Goal: Information Seeking & Learning: Get advice/opinions

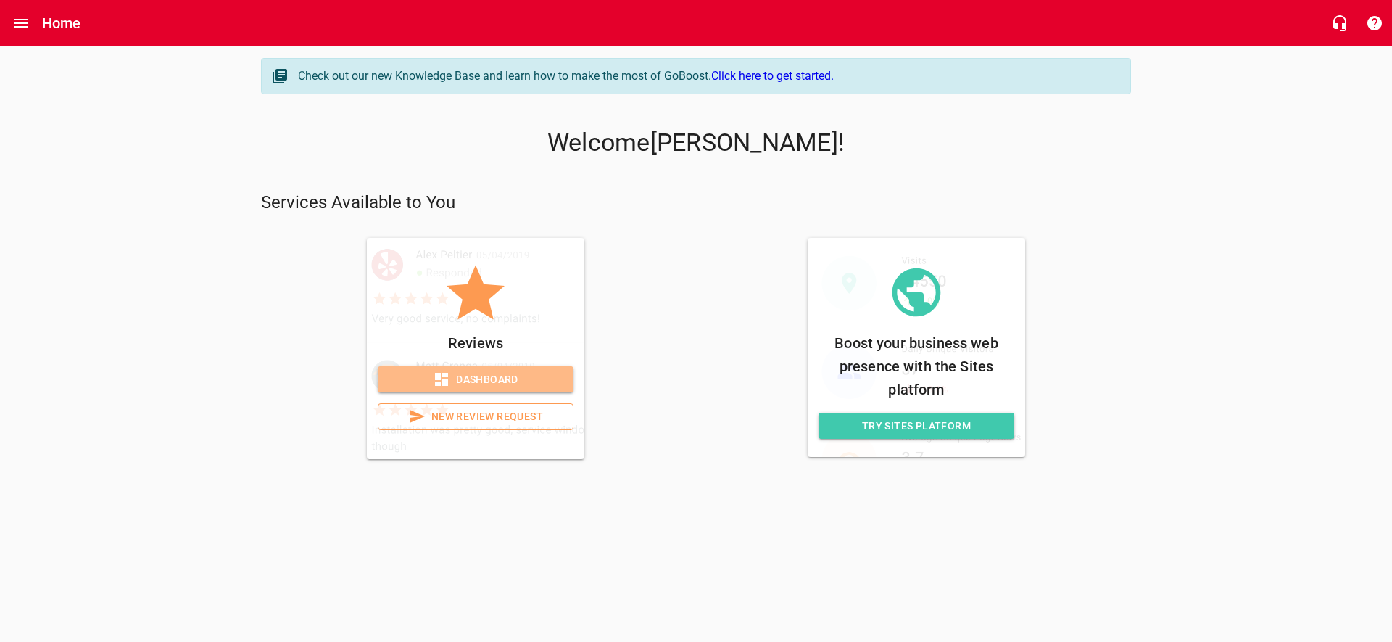
click at [520, 385] on span "Dashboard" at bounding box center [475, 379] width 173 height 18
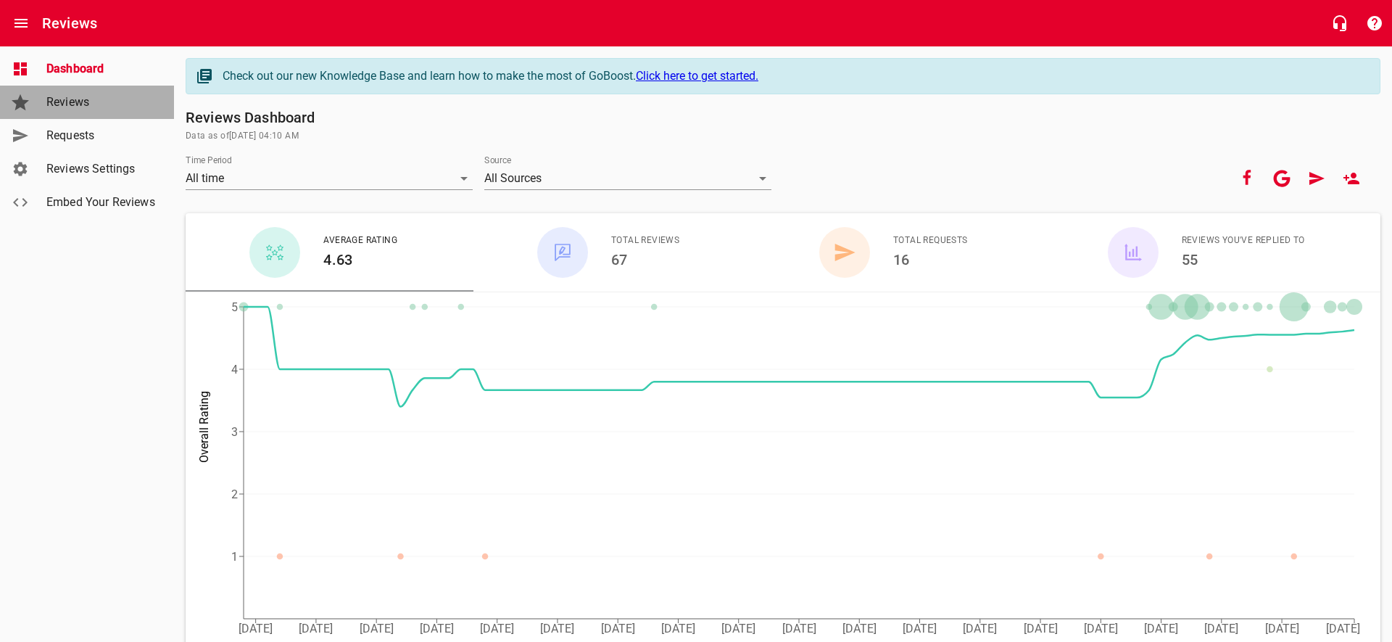
click at [70, 109] on span "Reviews" at bounding box center [101, 102] width 110 height 17
